Goal: Task Accomplishment & Management: Use online tool/utility

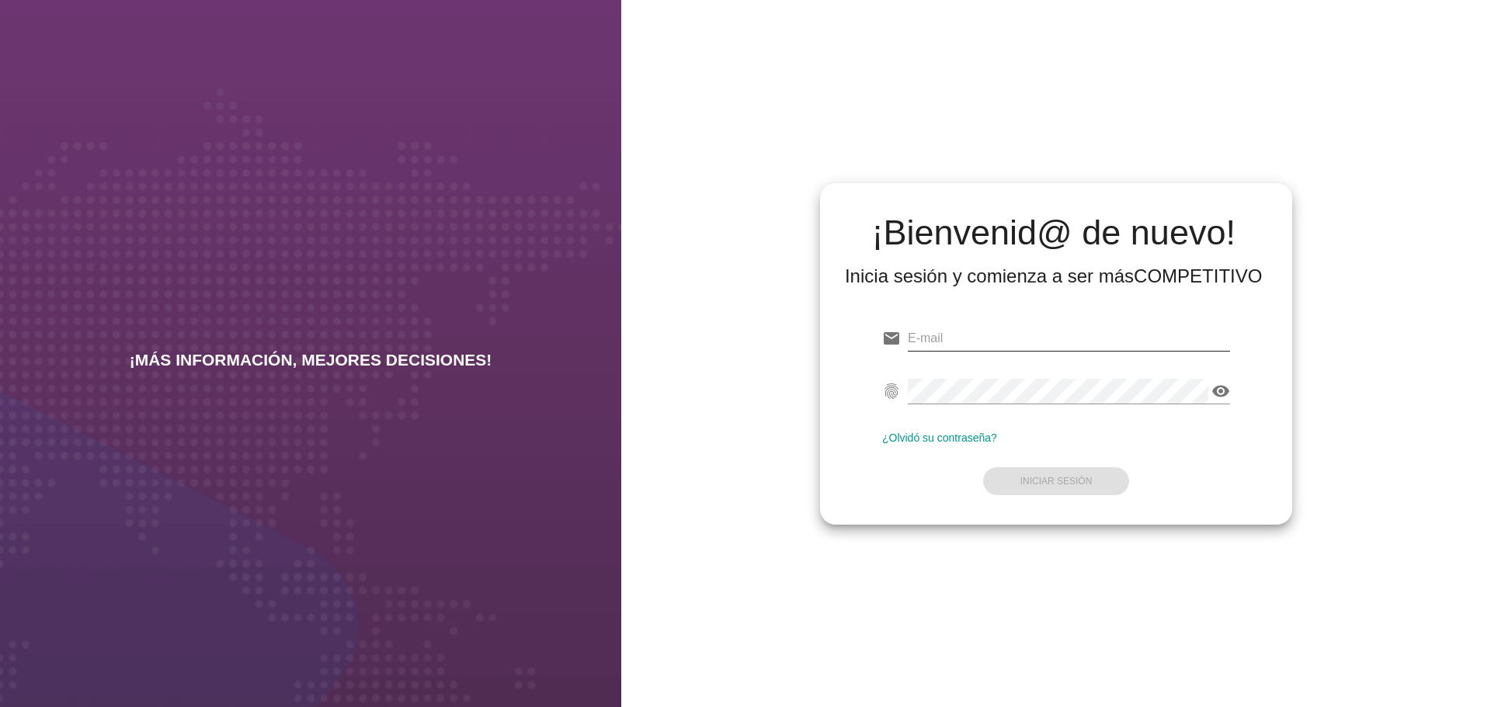
click at [1047, 338] on input "email" at bounding box center [1069, 338] width 322 height 25
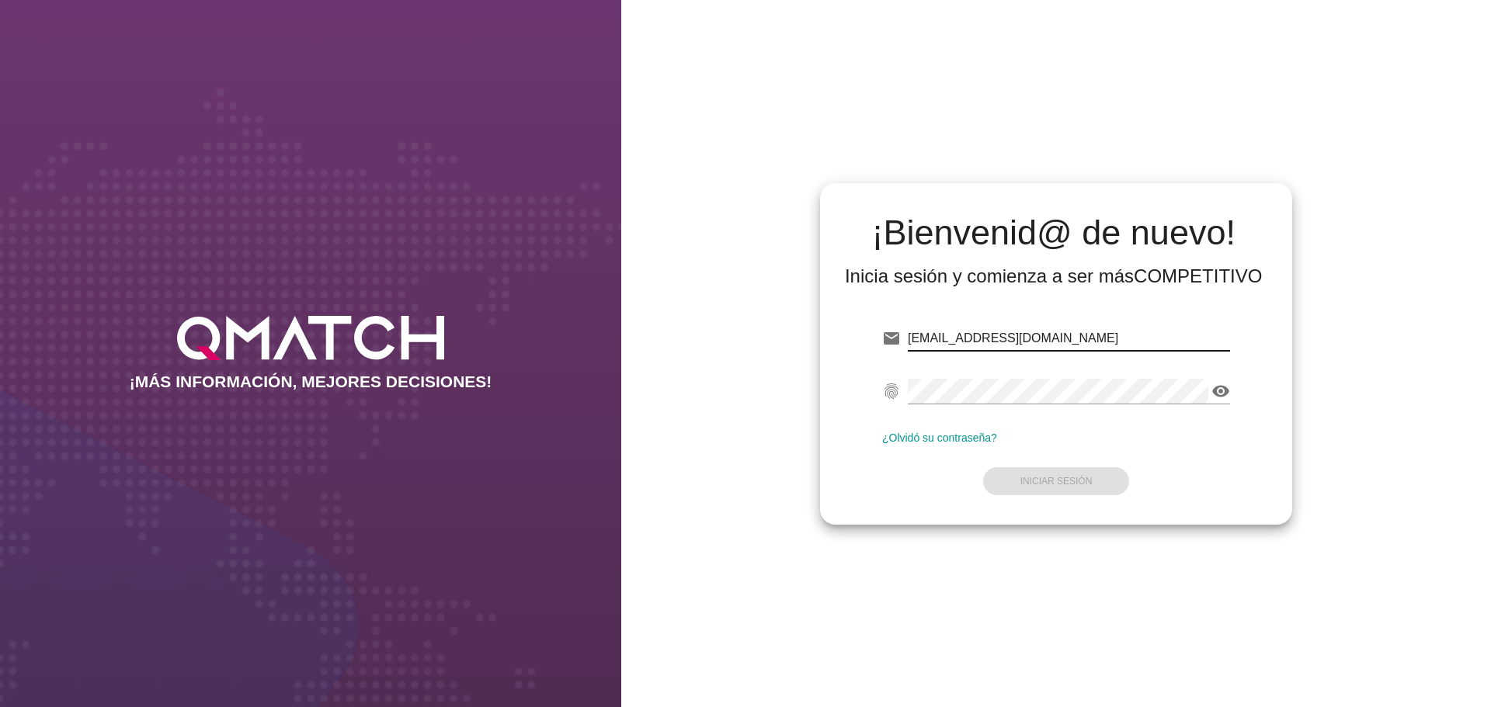
type input "[EMAIL_ADDRESS][DOMAIN_NAME]"
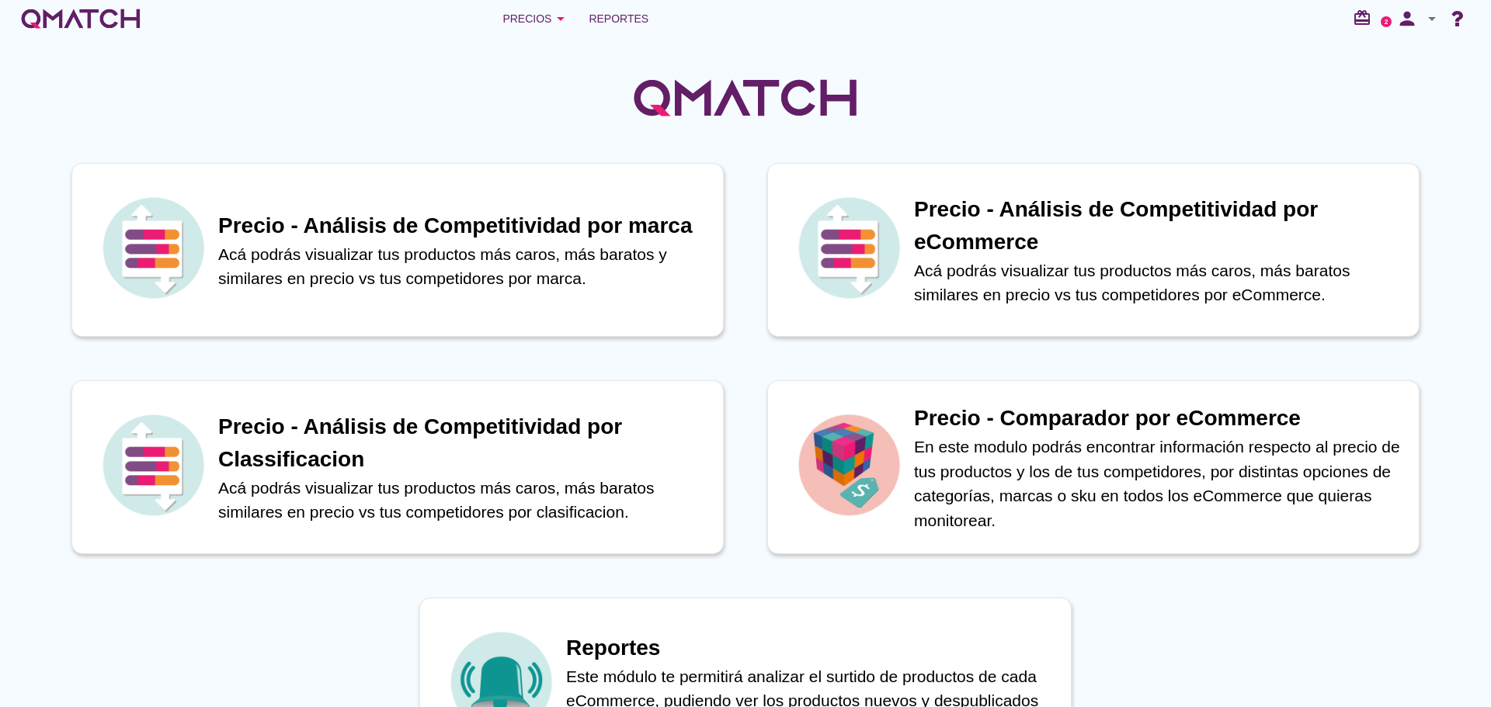
click at [637, 20] on span "Reportes" at bounding box center [619, 18] width 60 height 19
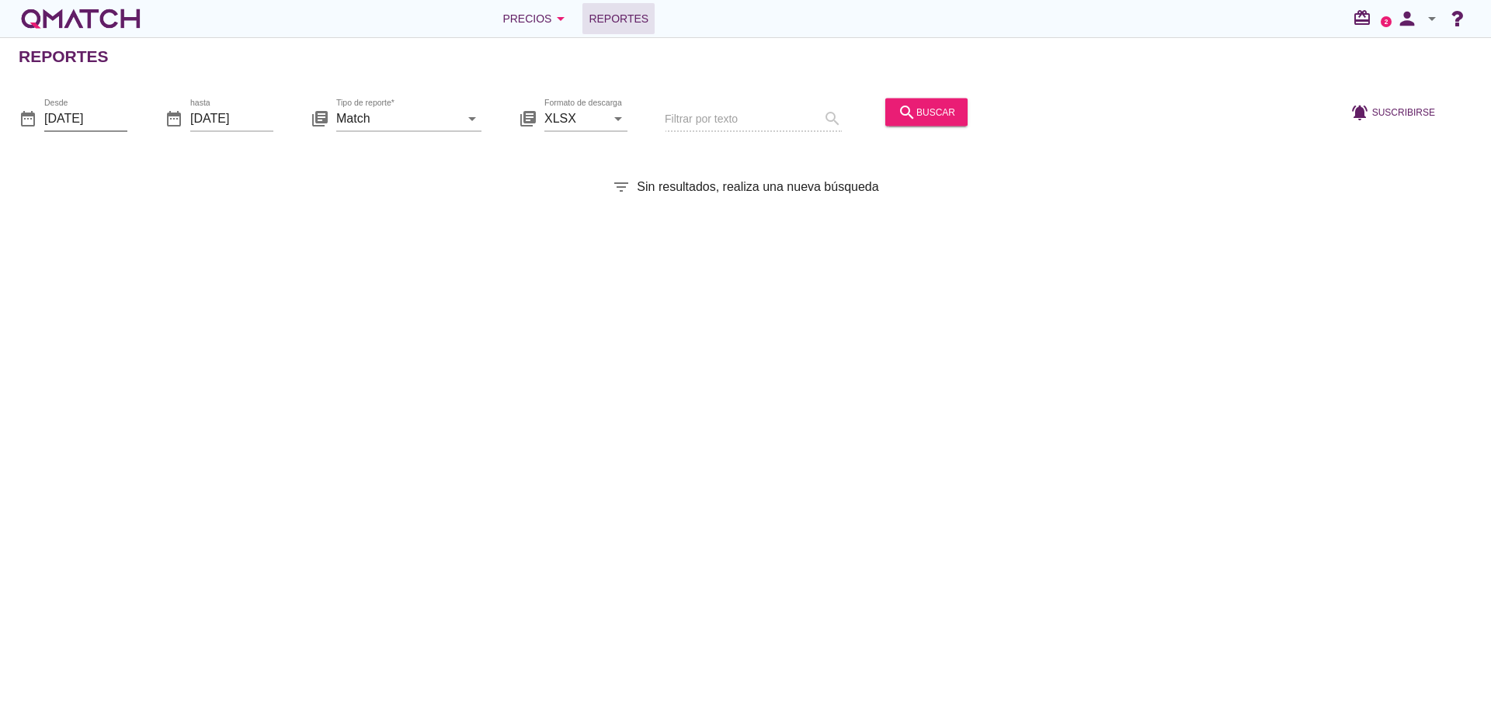
click at [85, 117] on input "[DATE]" at bounding box center [85, 118] width 83 height 25
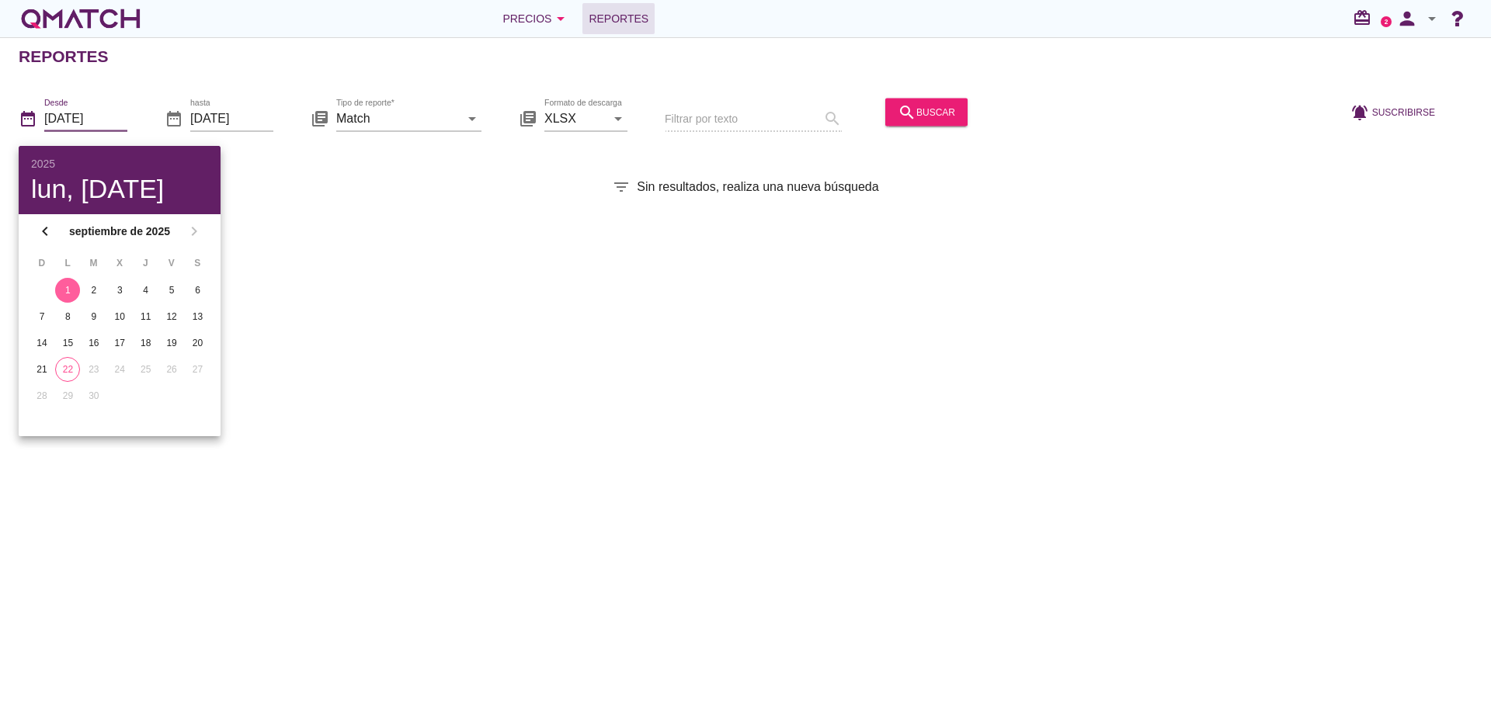
click at [68, 368] on div "22" at bounding box center [67, 370] width 23 height 14
type input "[DATE]"
click at [315, 311] on div "Reportes date_range Desde [DATE] date_range hasta [DATE] library_books Tipo de …" at bounding box center [745, 372] width 1491 height 670
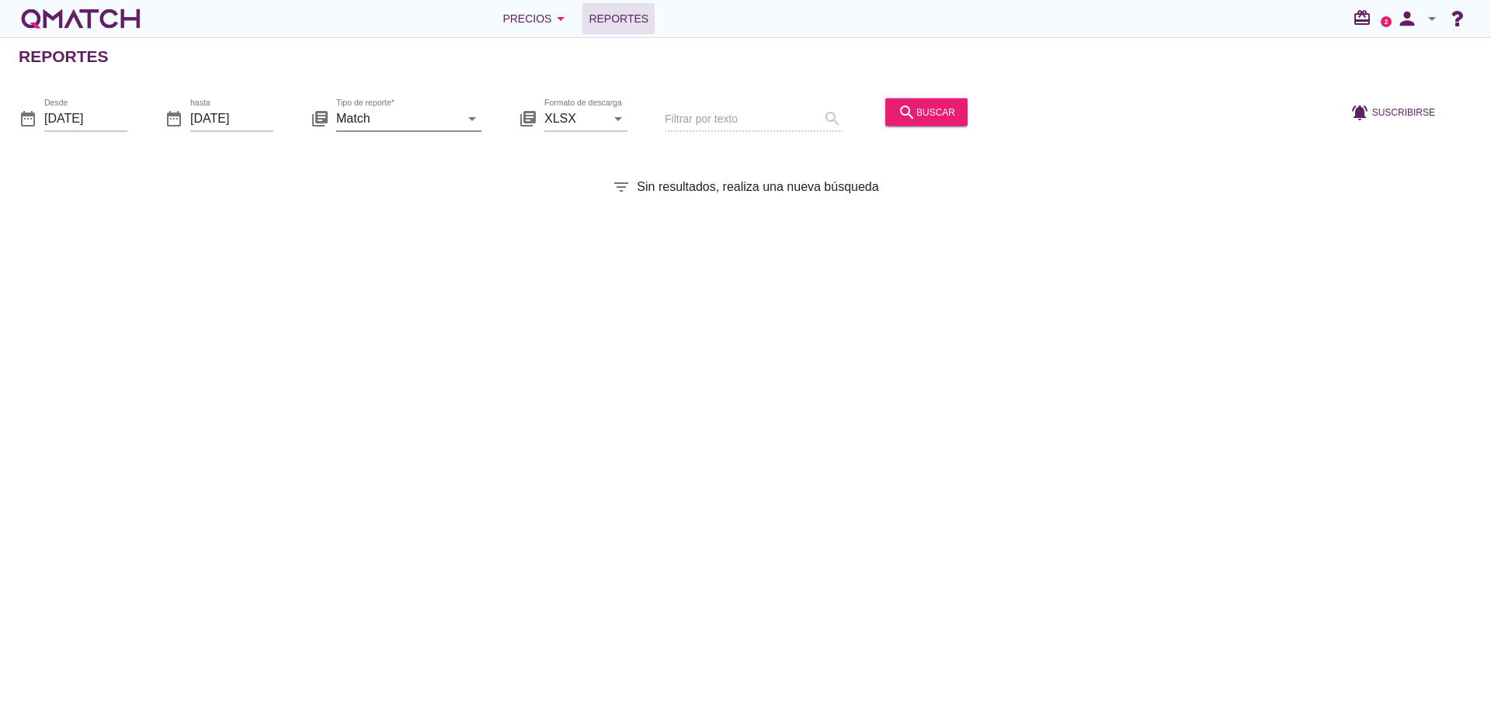
click at [373, 121] on input "Match" at bounding box center [397, 118] width 123 height 25
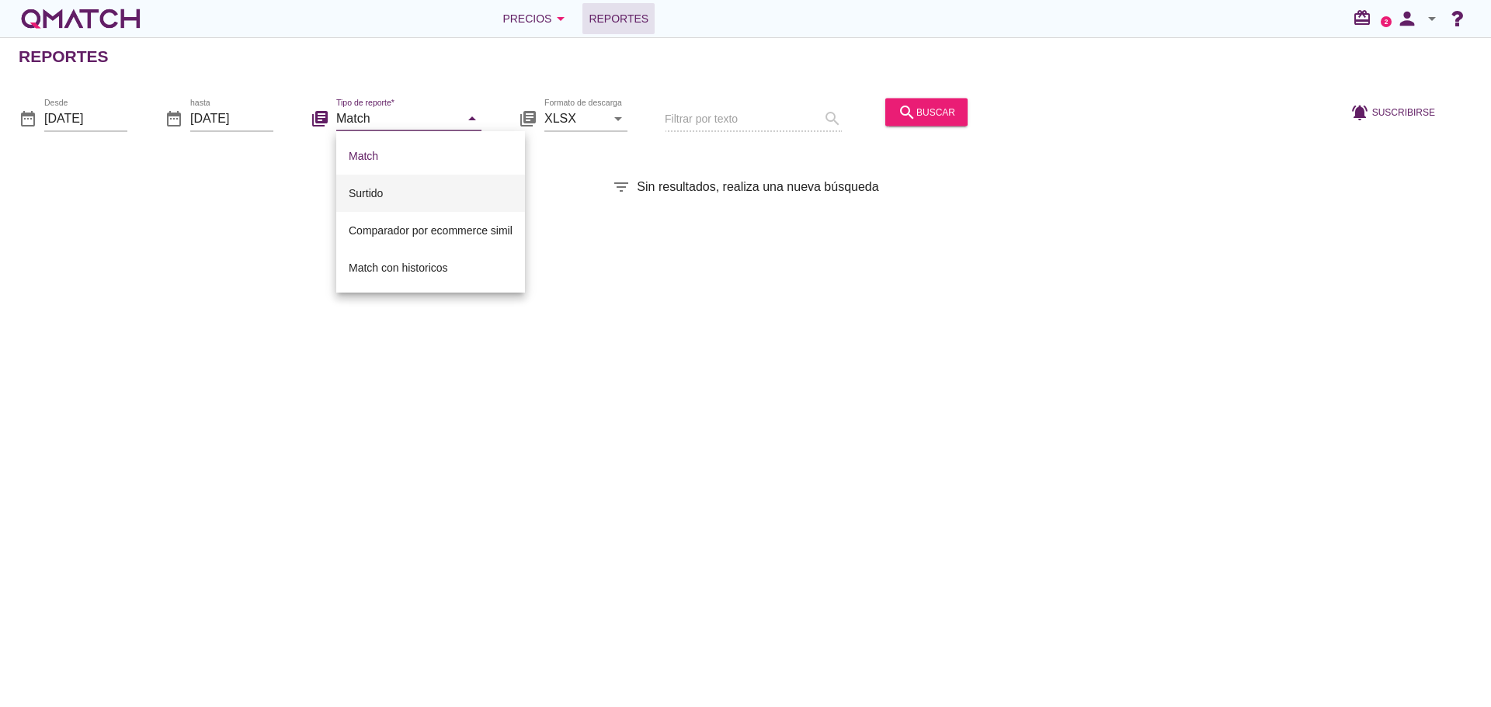
click at [387, 193] on div "Surtido" at bounding box center [431, 193] width 164 height 19
type input "Surtido"
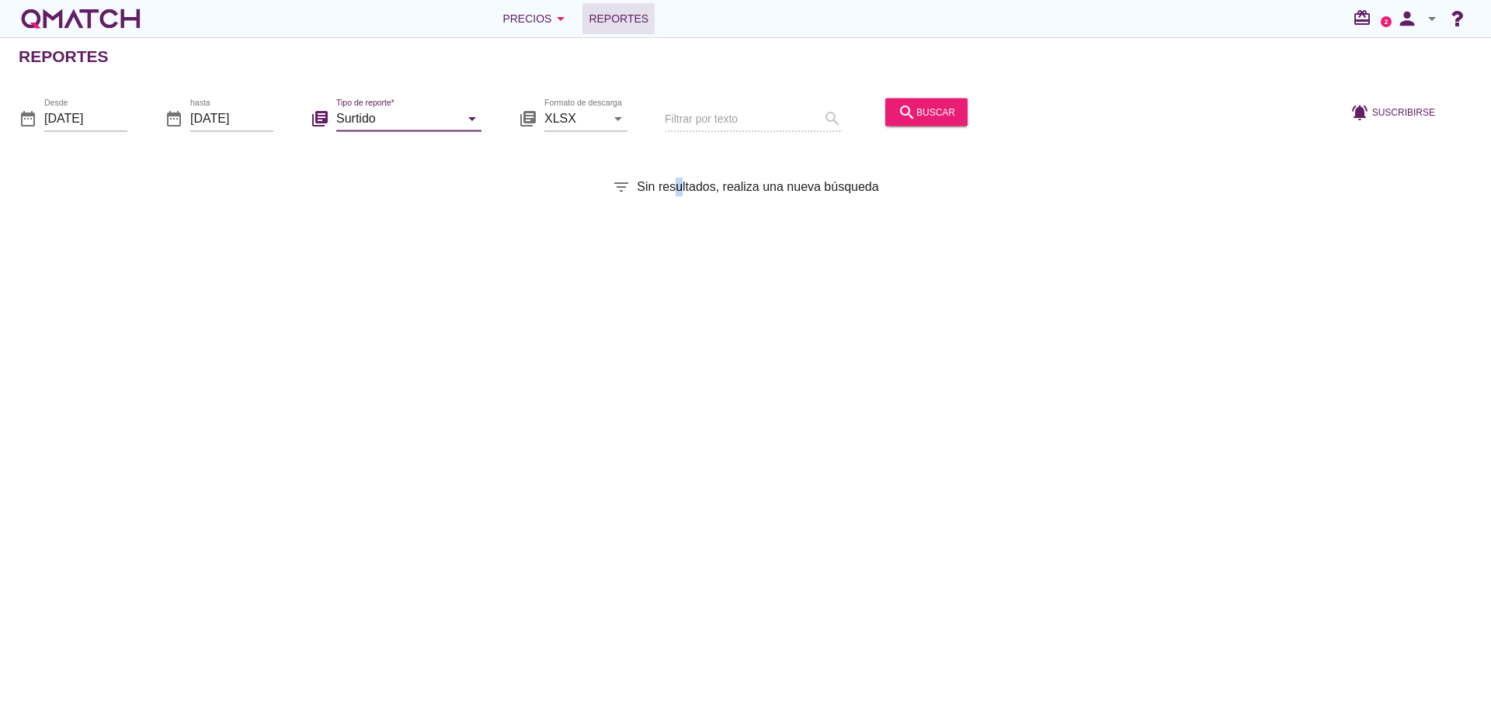
click at [680, 219] on div "Reportes date_range Desde [DATE] date_range hasta [DATE] library_books Tipo de …" at bounding box center [745, 372] width 1491 height 670
click at [952, 100] on button "search buscar" at bounding box center [926, 112] width 82 height 28
click at [1430, 12] on icon "arrow_drop_down" at bounding box center [1432, 18] width 19 height 19
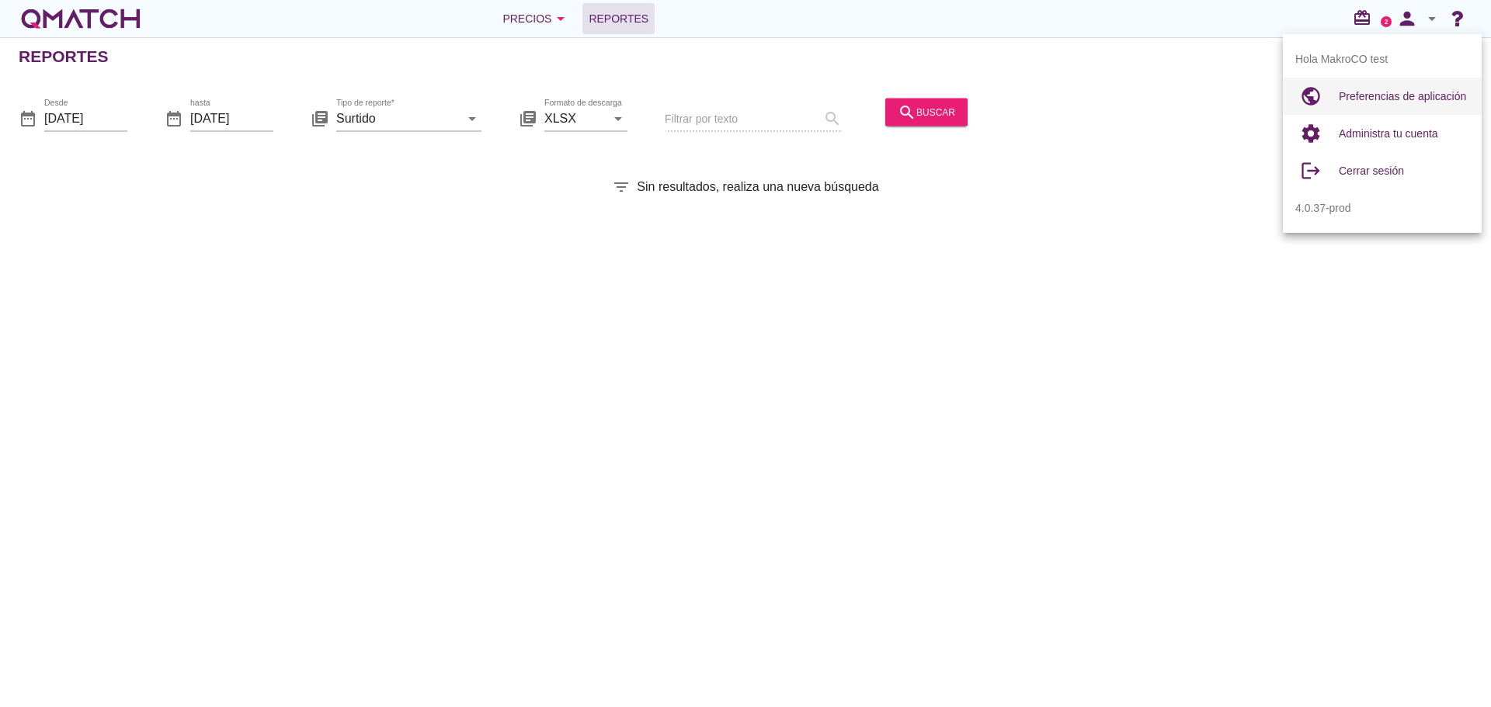
click at [1356, 93] on span "Preferencias de aplicación" at bounding box center [1402, 96] width 127 height 12
radio input "true"
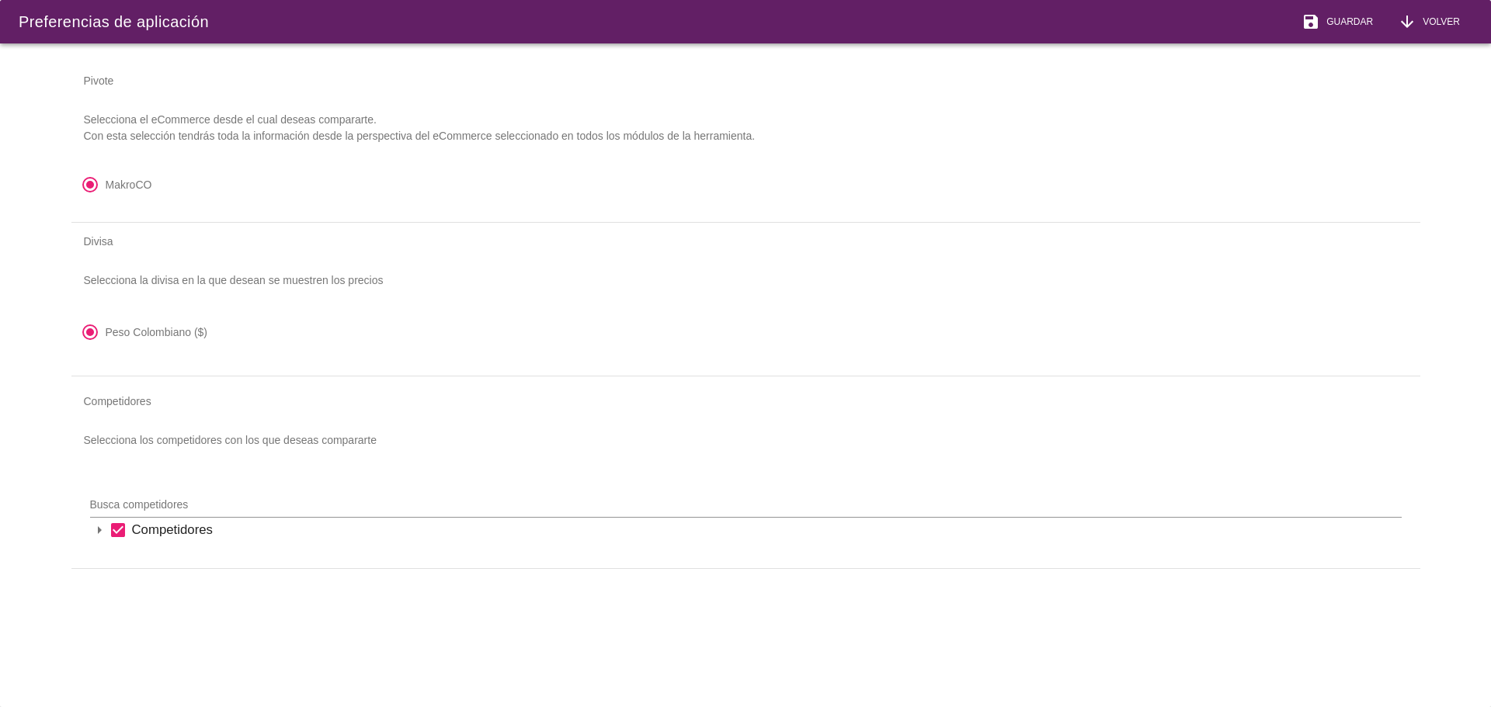
click at [91, 532] on icon "arrow_drop_down" at bounding box center [99, 530] width 19 height 19
click at [120, 557] on icon "arrow_drop_down" at bounding box center [119, 556] width 19 height 19
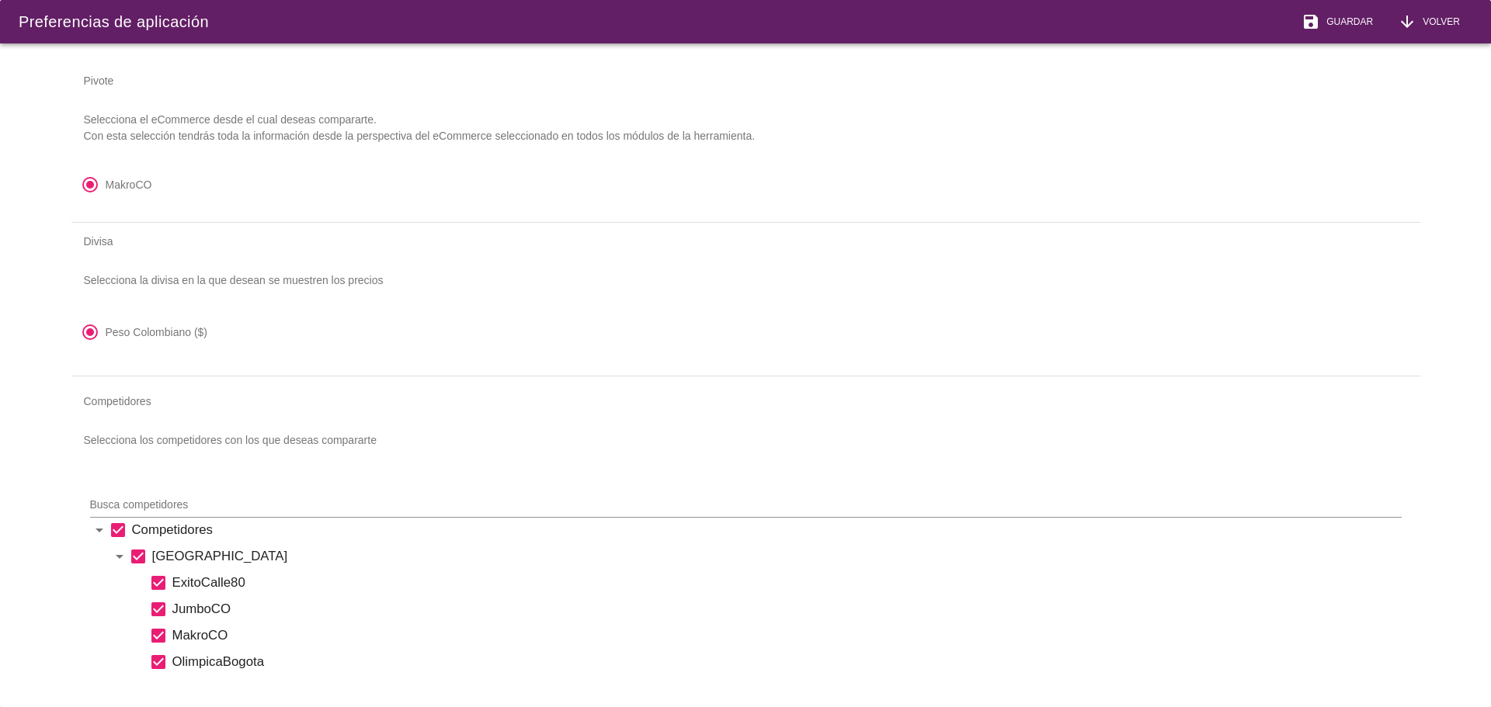
click at [1457, 32] on button "arrow_downward Volver" at bounding box center [1428, 21] width 87 height 43
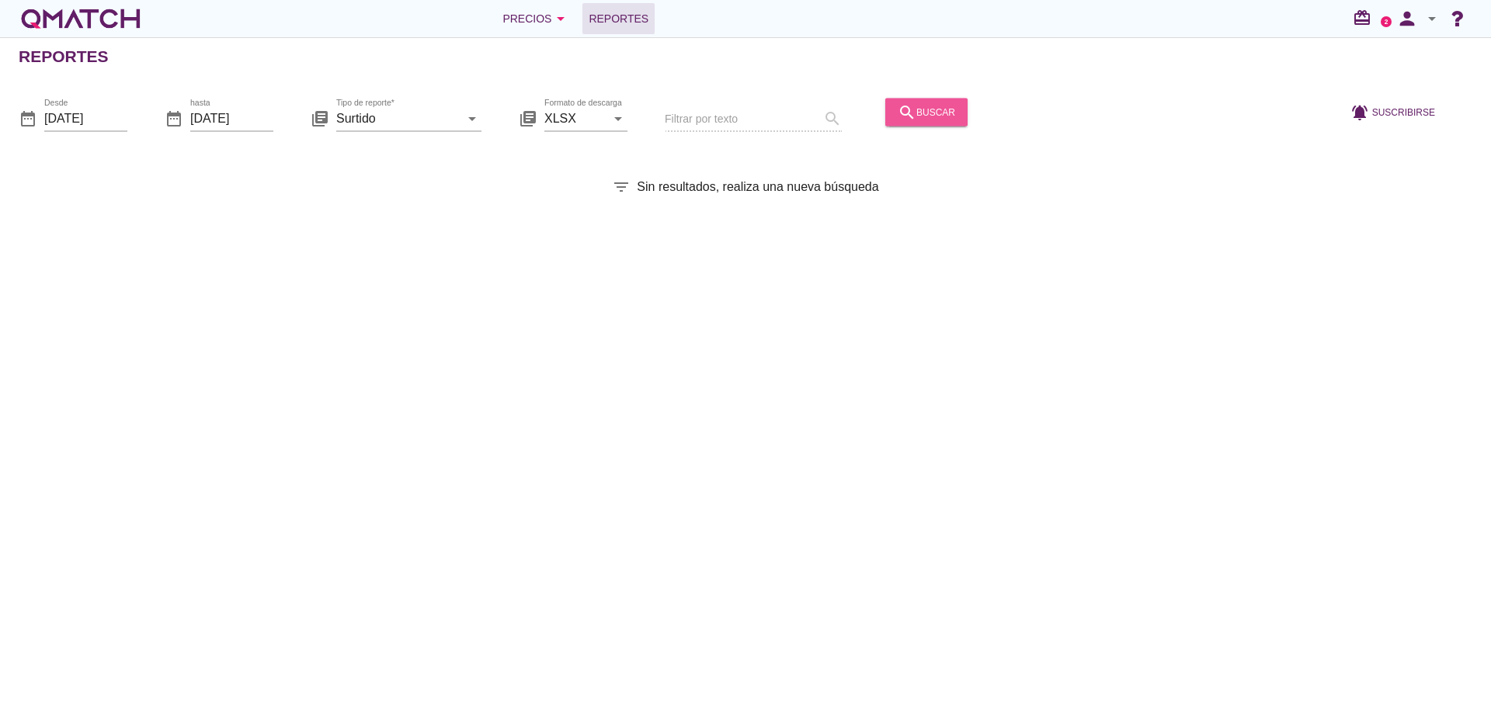
click at [916, 106] on div "search buscar" at bounding box center [926, 111] width 57 height 19
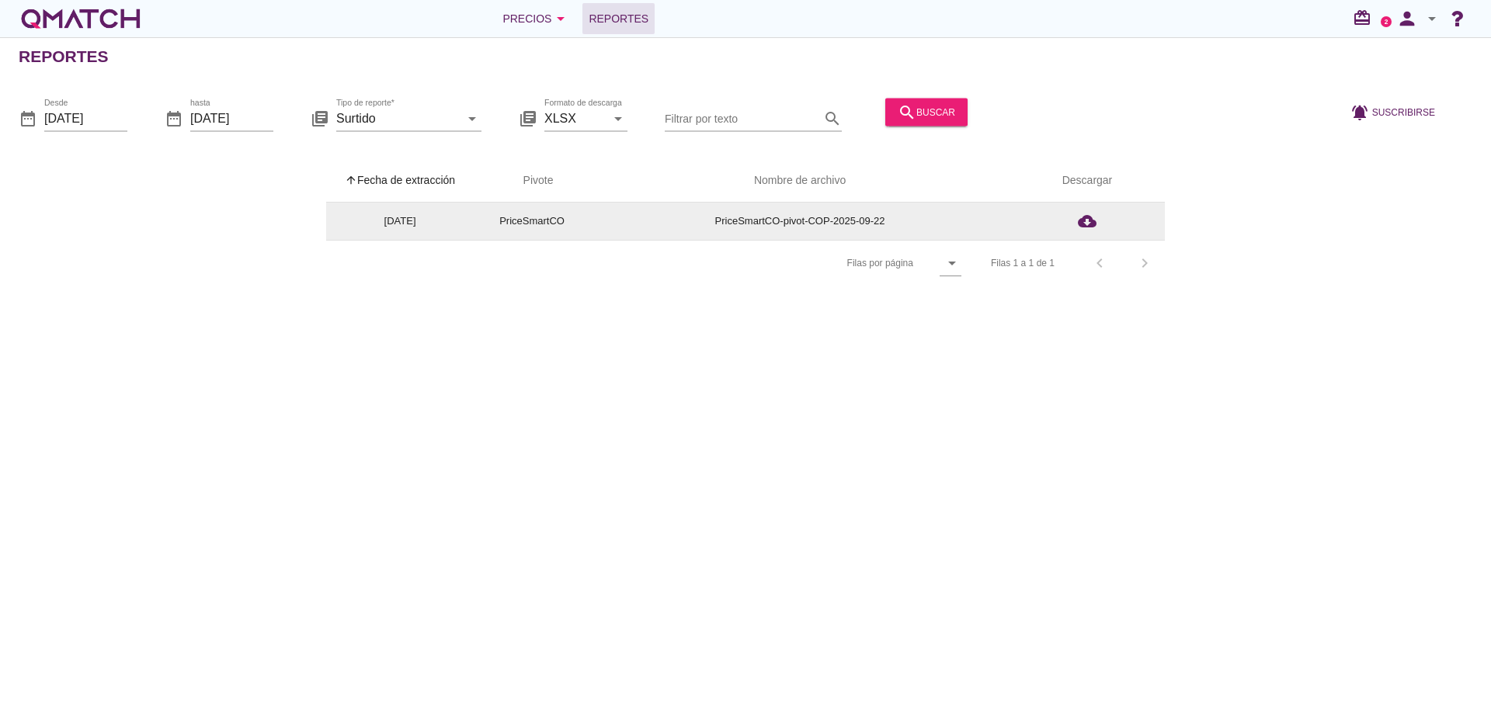
click at [1093, 221] on icon "cloud_download" at bounding box center [1087, 221] width 19 height 19
